Goal: Task Accomplishment & Management: Use online tool/utility

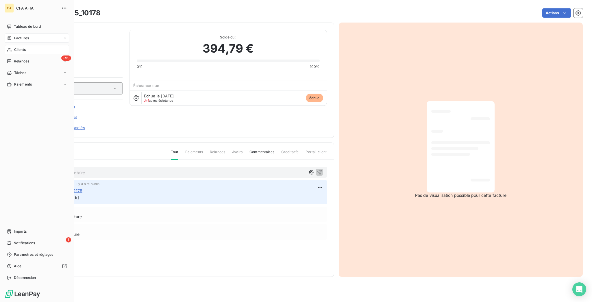
click at [7, 47] on icon at bounding box center [9, 49] width 5 height 5
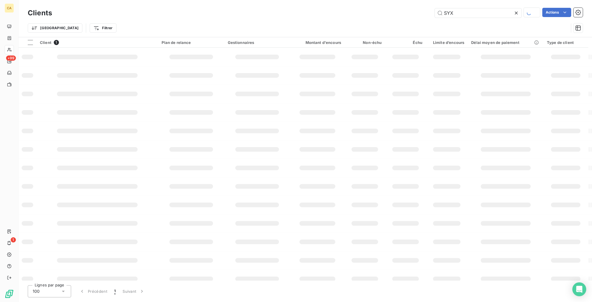
click at [470, 19] on div "Trier Filtrer" at bounding box center [305, 28] width 555 height 18
click at [470, 16] on div "SYX" at bounding box center [477, 13] width 87 height 10
click at [471, 12] on input "SYX" at bounding box center [477, 12] width 87 height 9
click at [480, 13] on input "aeroport" at bounding box center [477, 12] width 87 height 9
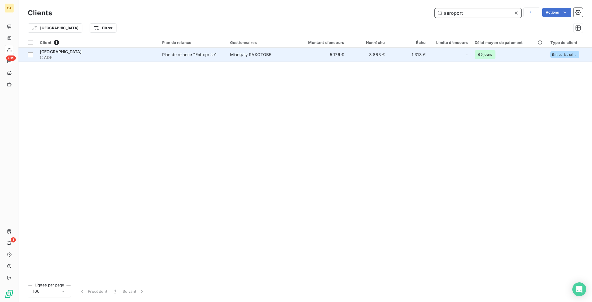
type input "aeroport"
click at [347, 48] on td "3 863 €" at bounding box center [367, 55] width 41 height 14
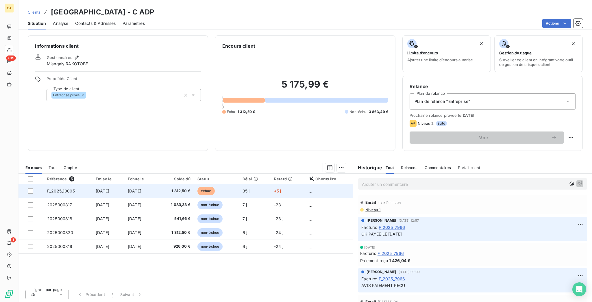
click at [82, 184] on td "F_2025_10005" at bounding box center [68, 191] width 49 height 14
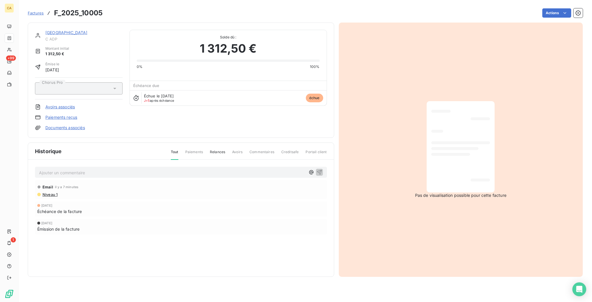
click at [448, 132] on div at bounding box center [460, 147] width 59 height 82
click at [59, 30] on link "[GEOGRAPHIC_DATA]" at bounding box center [66, 32] width 42 height 5
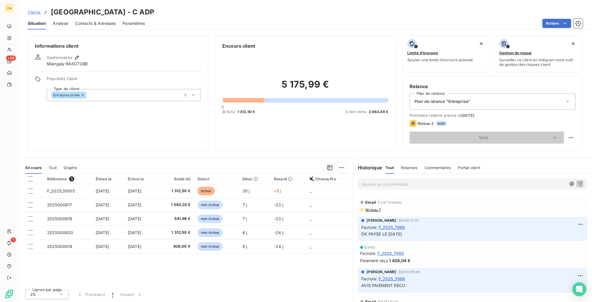
click at [84, 21] on span "Contacts & Adresses" at bounding box center [95, 24] width 40 height 6
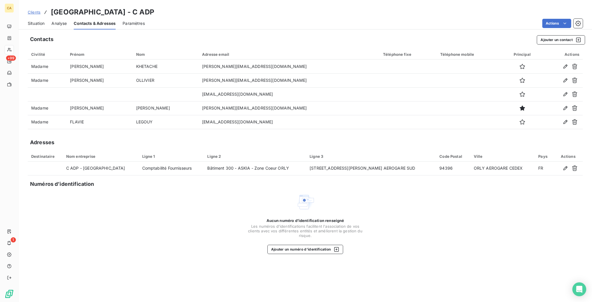
click at [35, 21] on span "Situation" at bounding box center [36, 24] width 17 height 6
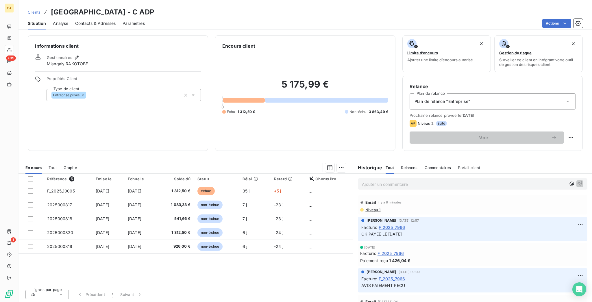
click at [119, 177] on div "Émise le" at bounding box center [108, 179] width 25 height 5
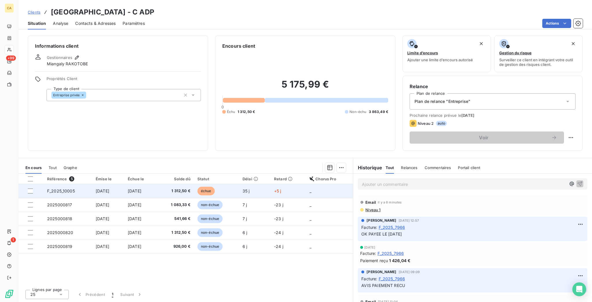
click at [96, 188] on span "[DATE]" at bounding box center [103, 190] width 14 height 5
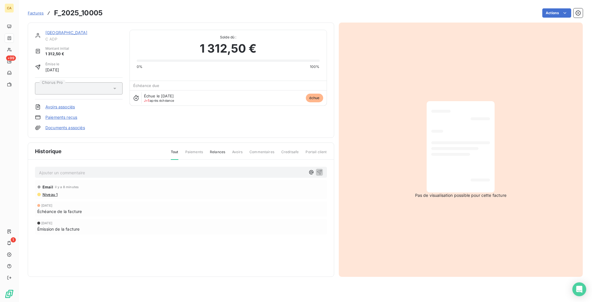
click at [347, 185] on div "Pas de visualisation possible pour cette facture" at bounding box center [461, 150] width 244 height 254
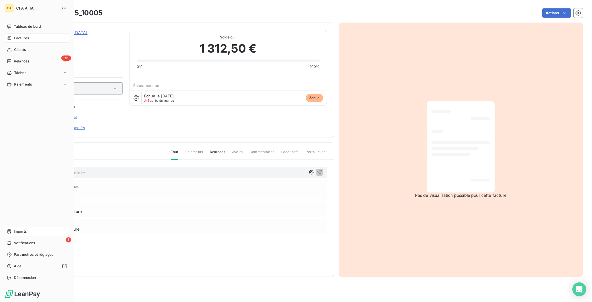
click at [15, 234] on span "Imports" at bounding box center [20, 231] width 13 height 5
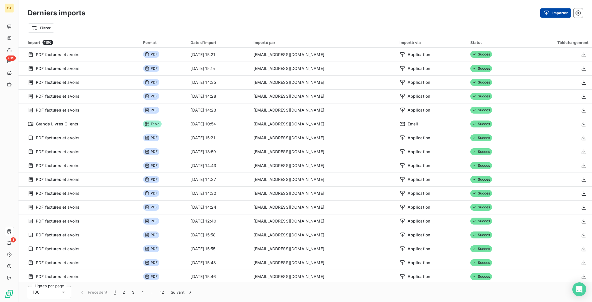
click at [566, 12] on button "Importer" at bounding box center [555, 12] width 31 height 9
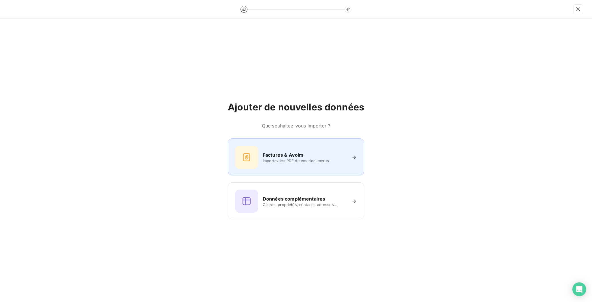
click at [319, 149] on div "Factures & Avoirs Importez les PDF de vos documents" at bounding box center [296, 157] width 122 height 23
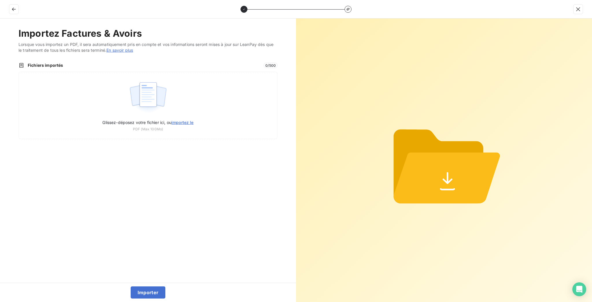
click at [167, 41] on div "Importez Factures & Avoirs Lorsque vous importez un PDF, il sera automatiquemen…" at bounding box center [148, 150] width 296 height 264
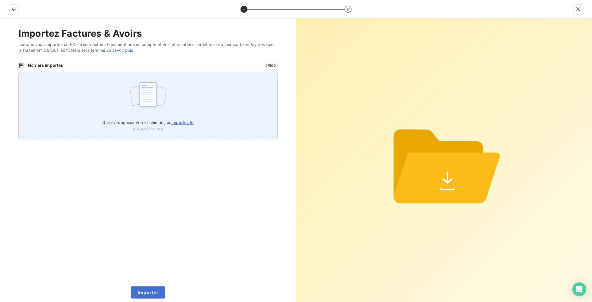
click at [154, 79] on img at bounding box center [148, 97] width 38 height 37
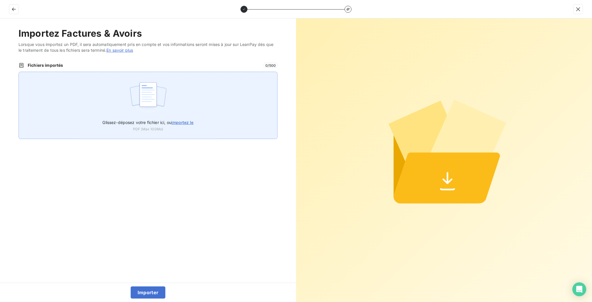
type input "C:\fakepath\F_2025_10005.pdf"
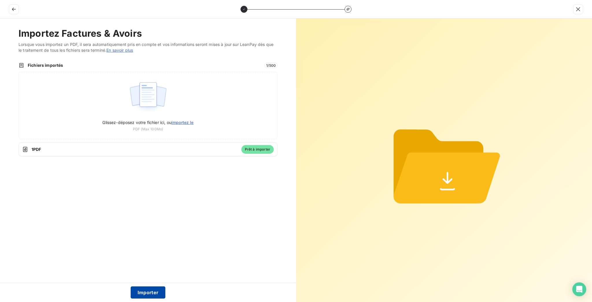
click at [148, 290] on button "Importer" at bounding box center [148, 292] width 35 height 12
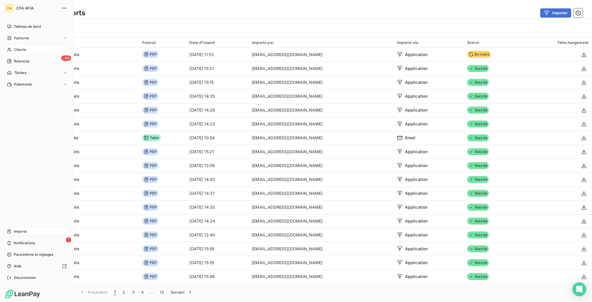
click at [10, 45] on div "Clients" at bounding box center [37, 49] width 64 height 9
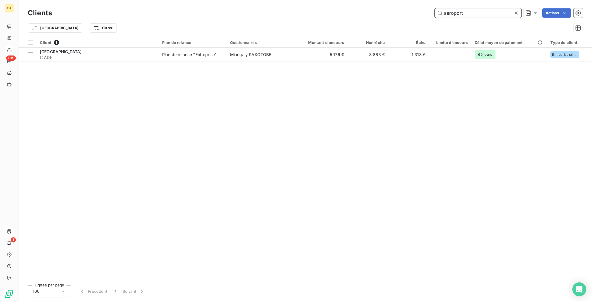
click at [481, 12] on input "aeroport" at bounding box center [477, 12] width 87 height 9
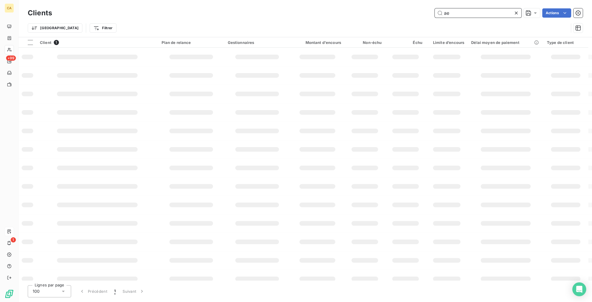
type input "a"
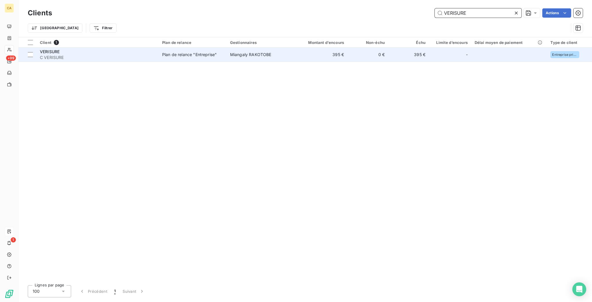
type input "VERISURE"
click at [73, 49] on div "VERISURE" at bounding box center [97, 52] width 115 height 6
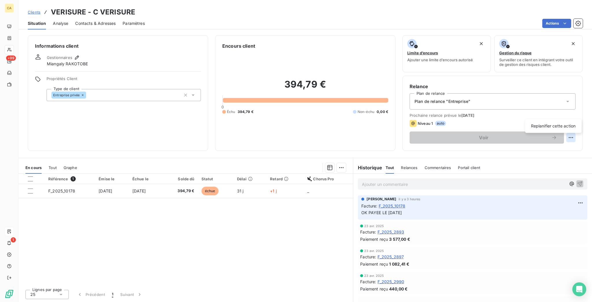
click at [573, 114] on html "CA +99 1 Clients VERISURE - C VERISURE Situation Analyse Contacts & Adresses Pa…" at bounding box center [296, 151] width 592 height 302
click at [565, 123] on div "Replanifier cette action" at bounding box center [553, 125] width 52 height 9
select select "9"
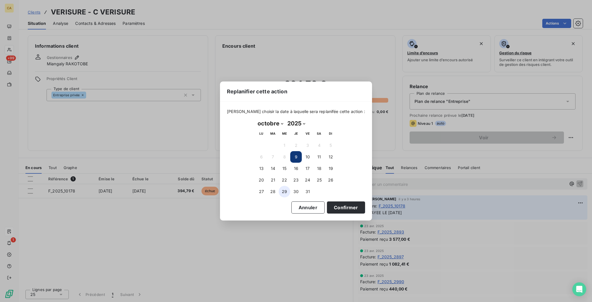
click at [281, 186] on button "29" at bounding box center [284, 192] width 12 height 12
click at [327, 201] on button "Confirmer" at bounding box center [346, 207] width 38 height 12
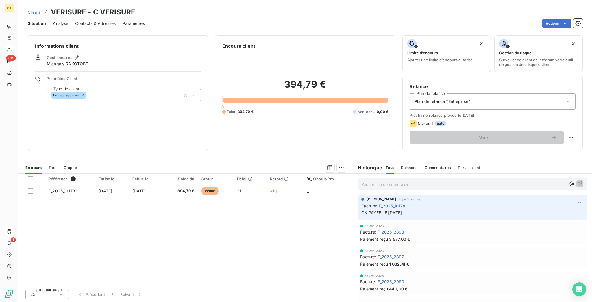
click at [150, 174] on th "Échue le" at bounding box center [146, 179] width 34 height 10
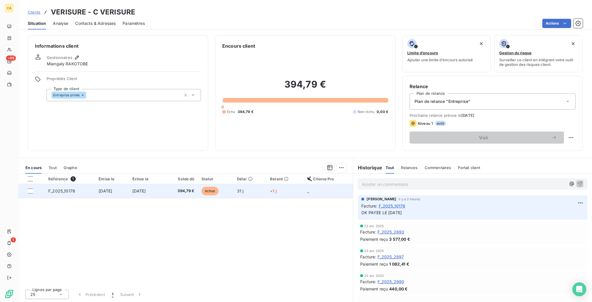
click at [146, 188] on span "[DATE]" at bounding box center [139, 190] width 14 height 5
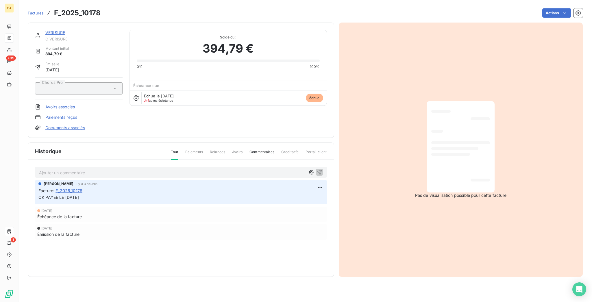
click at [52, 30] on link "VERISURE" at bounding box center [55, 32] width 20 height 5
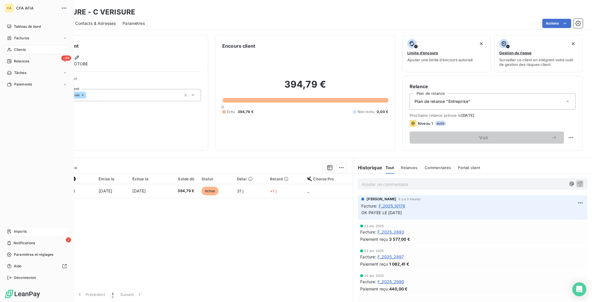
click at [10, 45] on div "Clients" at bounding box center [37, 49] width 64 height 9
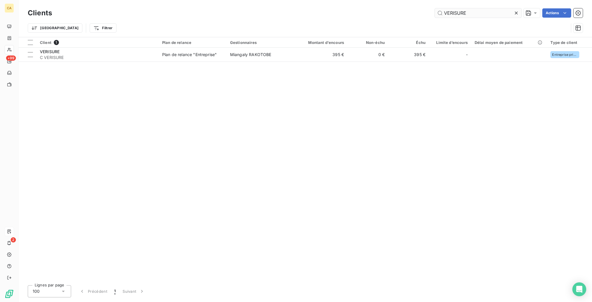
click at [472, 14] on input "VERISURE" at bounding box center [477, 12] width 87 height 9
click at [476, 12] on input "VERISURE" at bounding box center [477, 12] width 87 height 9
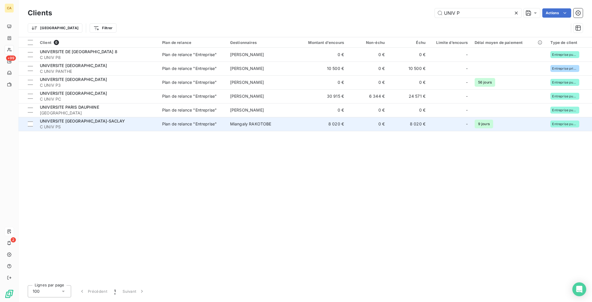
type input "UNIV P"
click at [120, 124] on span "C UNIV PS" at bounding box center [97, 127] width 115 height 6
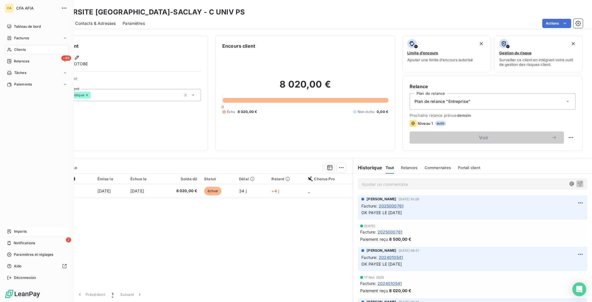
click at [11, 43] on nav "Tableau de bord Factures Clients +99 Relances Tâches Paiements" at bounding box center [37, 55] width 64 height 67
click at [15, 47] on span "Clients" at bounding box center [20, 49] width 12 height 5
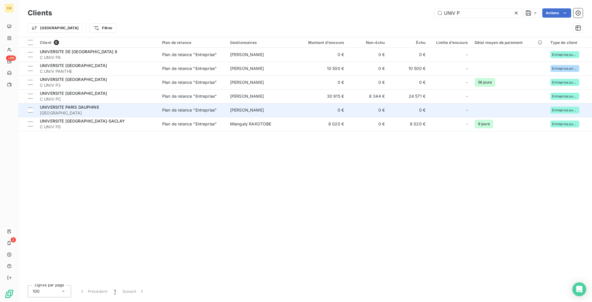
click at [104, 103] on td "UNIVERSITE [GEOGRAPHIC_DATA]" at bounding box center [97, 110] width 122 height 14
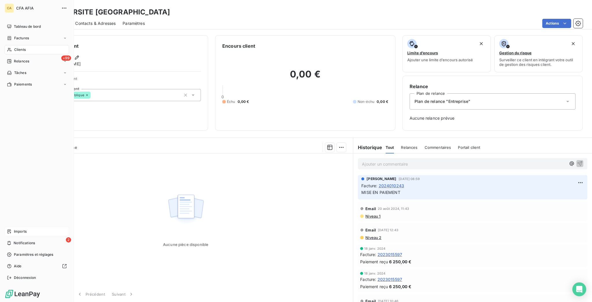
click at [5, 45] on div "Clients" at bounding box center [37, 49] width 64 height 9
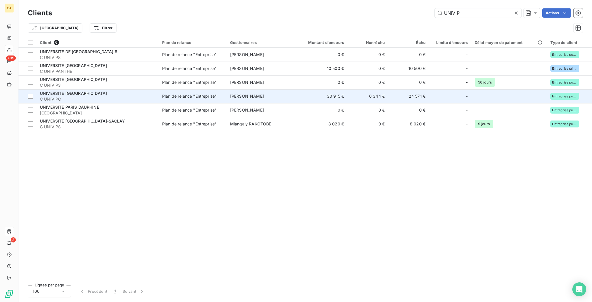
click at [66, 96] on span "C UNIV PC" at bounding box center [97, 99] width 115 height 6
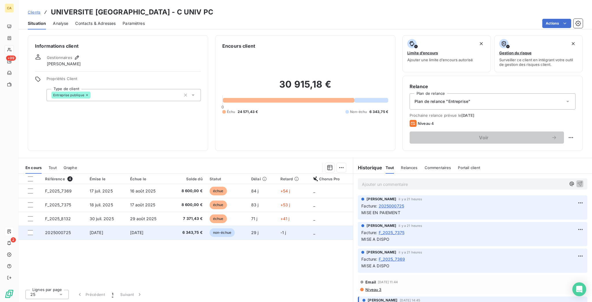
click at [122, 226] on td "[DATE]" at bounding box center [106, 233] width 40 height 14
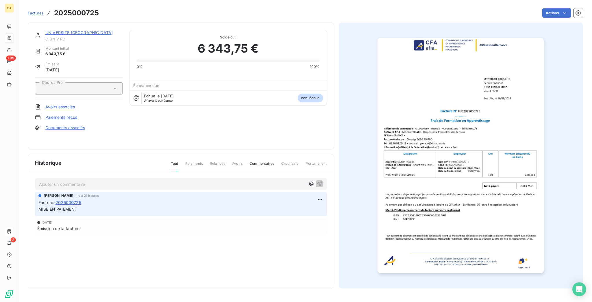
click at [80, 181] on p "Ajouter un commentaire ﻿" at bounding box center [172, 184] width 266 height 7
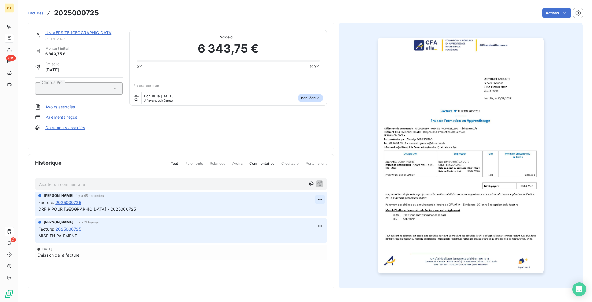
click at [321, 186] on html "CA +99 2 Factures 2025000725 Actions UNIVERSITE PARIS CITE C UNIV PC Montant in…" at bounding box center [296, 151] width 592 height 302
click at [311, 204] on div "Editer Supprimer" at bounding box center [306, 207] width 37 height 24
click at [308, 207] on div "Supprimer" at bounding box center [306, 211] width 32 height 9
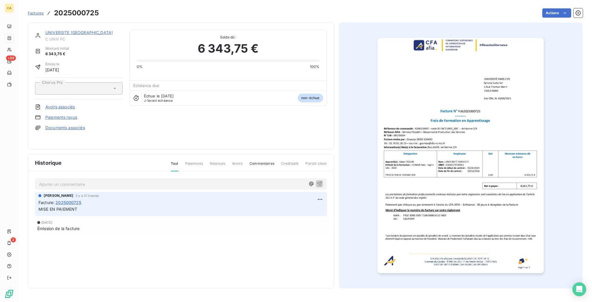
click at [219, 181] on p "Ajouter un commentaire ﻿" at bounding box center [172, 184] width 266 height 7
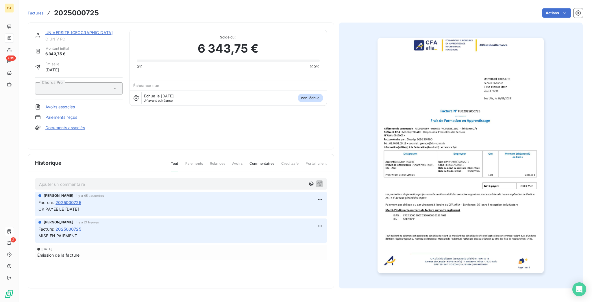
click at [47, 30] on link "UNIVERSITE [GEOGRAPHIC_DATA]" at bounding box center [78, 32] width 67 height 5
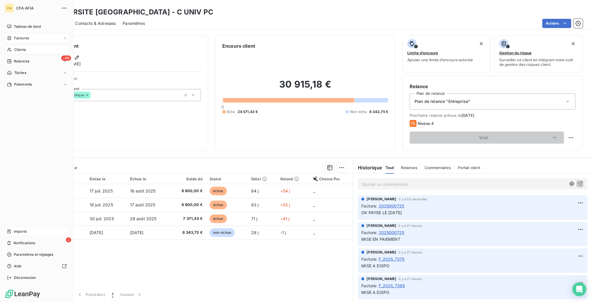
click at [10, 36] on div "Factures" at bounding box center [18, 38] width 22 height 5
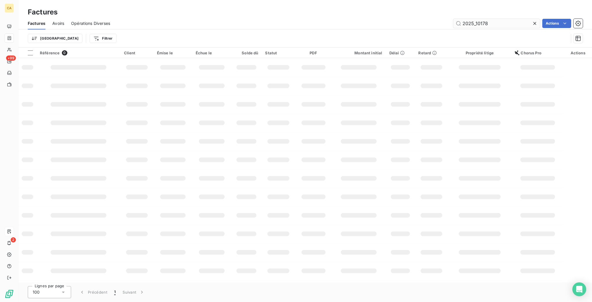
drag, startPoint x: 477, startPoint y: 18, endPoint x: 536, endPoint y: 22, distance: 59.1
click at [532, 22] on input "2025_10178" at bounding box center [496, 23] width 87 height 9
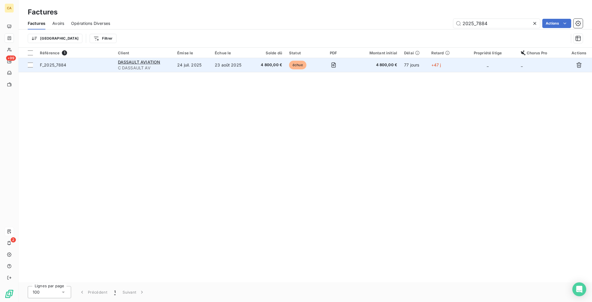
type input "2025_7884"
click at [267, 62] on span "4 800,00 €" at bounding box center [268, 65] width 27 height 6
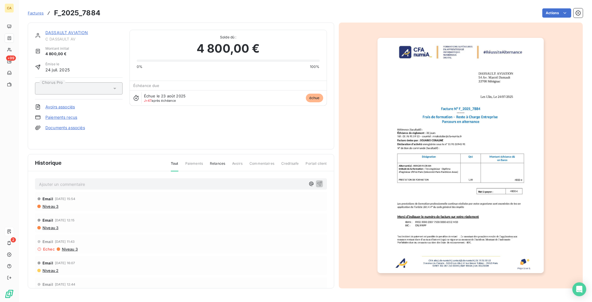
click at [103, 181] on p "Ajouter un commentaire ﻿" at bounding box center [172, 184] width 266 height 7
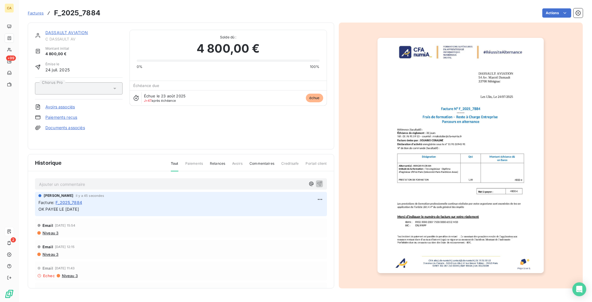
click at [70, 30] on link "DASSAULT AVIATION" at bounding box center [66, 32] width 43 height 5
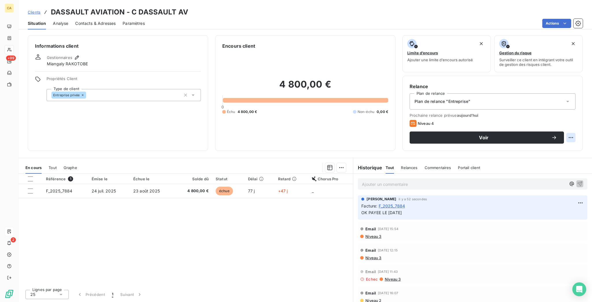
click at [574, 113] on html "CA +99 2 Clients DASSAULT AVIATION - C DASSAULT AV Situation Analyse Contacts &…" at bounding box center [296, 151] width 592 height 302
click at [565, 123] on div "Replanifier cette action" at bounding box center [553, 125] width 52 height 9
select select "9"
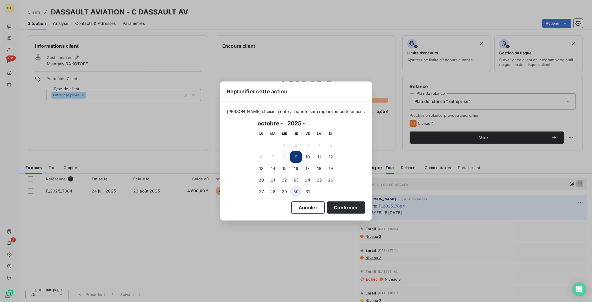
click at [301, 188] on button "30" at bounding box center [296, 192] width 12 height 12
click at [327, 209] on button "Confirmer" at bounding box center [346, 207] width 38 height 12
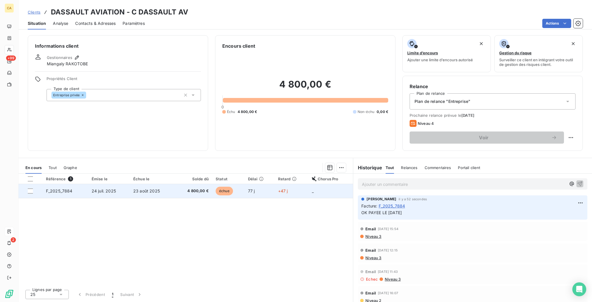
click at [234, 184] on td "échue" at bounding box center [228, 191] width 32 height 14
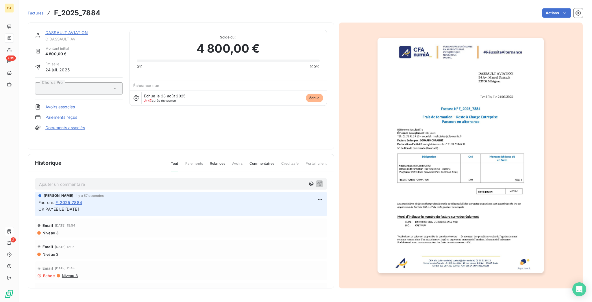
click at [492, 169] on img "button" at bounding box center [460, 155] width 166 height 235
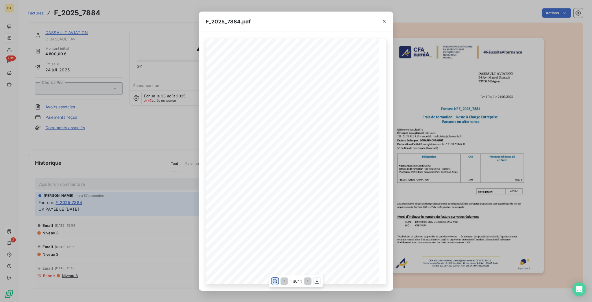
click at [277, 280] on icon "button" at bounding box center [275, 281] width 5 height 4
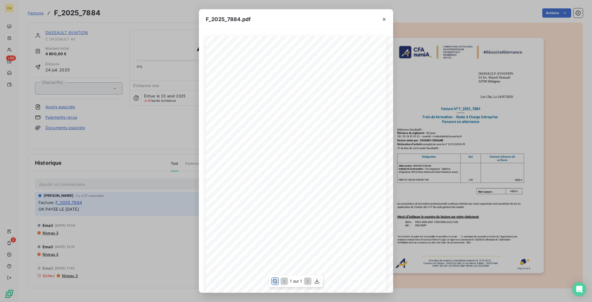
scroll to position [77, 0]
drag, startPoint x: 129, startPoint y: 104, endPoint x: 127, endPoint y: 89, distance: 15.4
click at [129, 104] on div "F_2025_7884.pdf CFA afia | [DOMAIN_NAME] | [EMAIL_ADDRESS][DOMAIN_NAME] | 01 76…" at bounding box center [296, 151] width 592 height 302
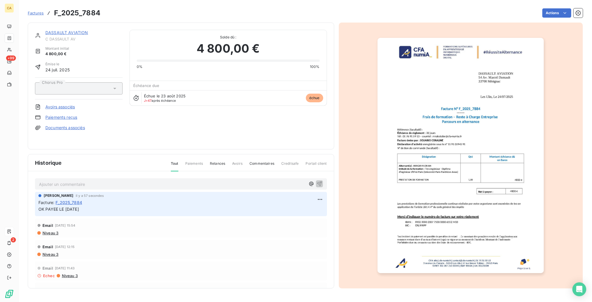
click at [62, 24] on div "DASSAULT AVIATION C DASSAULT AV Montant initial 4 800,00 € Émise le [DATE] Chor…" at bounding box center [181, 86] width 306 height 127
click at [62, 30] on link "DASSAULT AVIATION" at bounding box center [66, 32] width 43 height 5
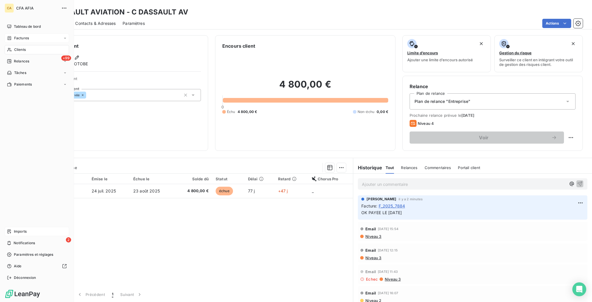
click at [11, 36] on div "Factures" at bounding box center [18, 38] width 22 height 5
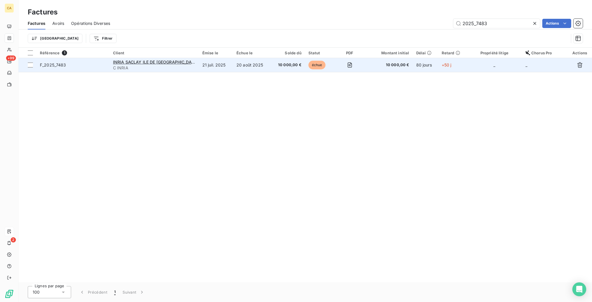
type input "2025_7483"
click at [220, 58] on td "21 juil. 2025" at bounding box center [216, 65] width 34 height 14
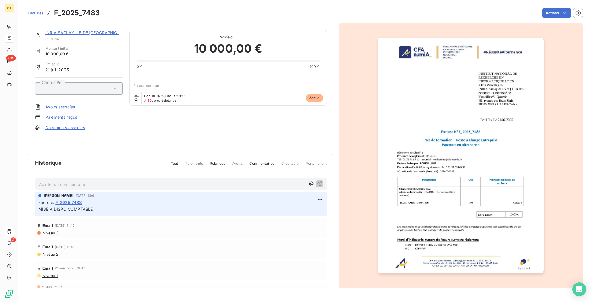
click at [86, 181] on p "Ajouter un commentaire ﻿" at bounding box center [172, 184] width 266 height 7
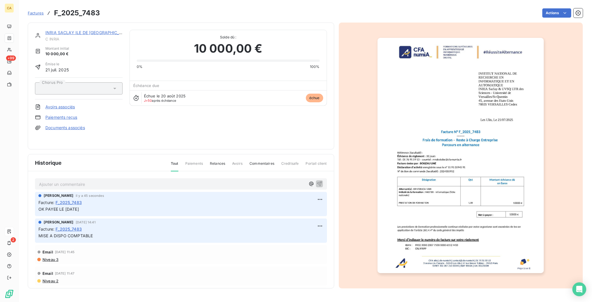
click at [495, 135] on img "button" at bounding box center [460, 155] width 166 height 235
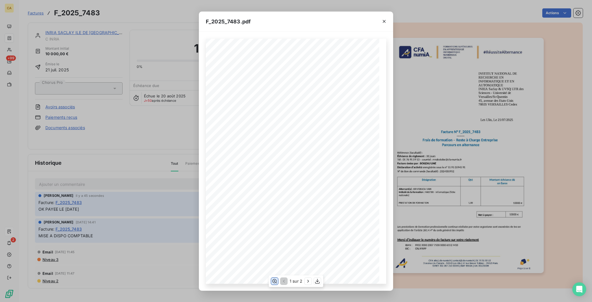
click at [276, 281] on icon "button" at bounding box center [275, 281] width 6 height 6
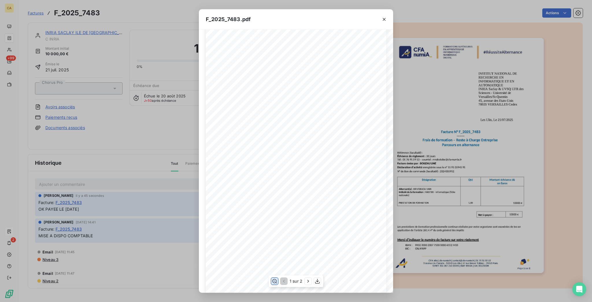
scroll to position [77, 0]
click at [199, 108] on div "F_2025_7483.pdf CFA afia | [DOMAIN_NAME] | [EMAIL_ADDRESS][DOMAIN_NAME] | 01 76…" at bounding box center [296, 151] width 592 height 302
